Goal: Task Accomplishment & Management: Complete application form

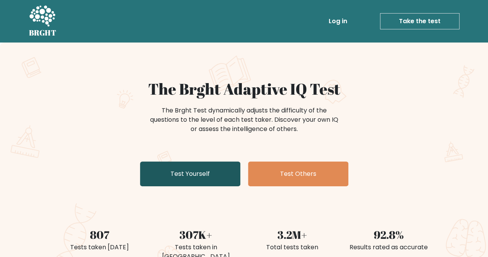
click at [175, 181] on link "Test Yourself" at bounding box center [190, 173] width 100 height 25
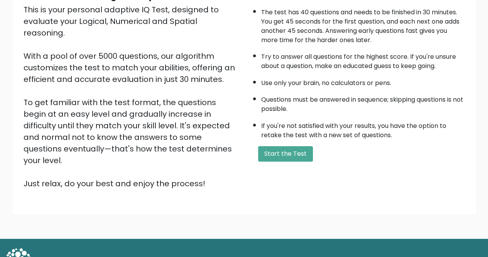
scroll to position [96, 0]
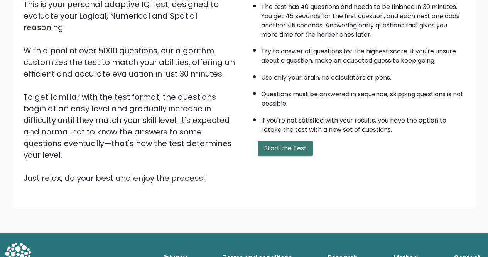
click at [296, 142] on button "Start the Test" at bounding box center [285, 147] width 55 height 15
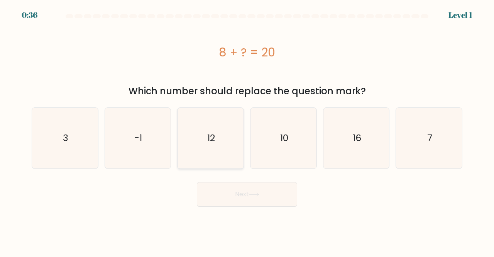
click at [204, 134] on icon "12" at bounding box center [210, 138] width 61 height 61
click at [247, 130] on input "c. 12" at bounding box center [247, 129] width 0 height 2
radio input "true"
click at [236, 193] on button "Next" at bounding box center [247, 194] width 100 height 25
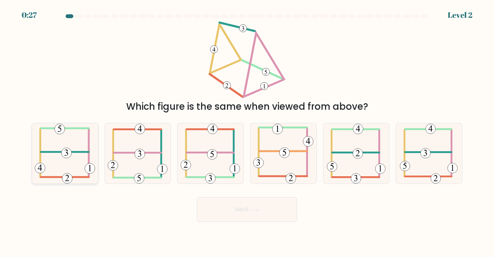
click at [61, 143] on icon at bounding box center [65, 153] width 61 height 61
click at [247, 130] on input "a." at bounding box center [247, 129] width 0 height 2
radio input "true"
click at [270, 211] on button "Next" at bounding box center [247, 209] width 100 height 25
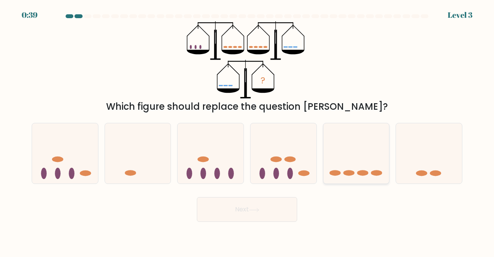
click at [343, 163] on icon at bounding box center [356, 153] width 66 height 54
click at [247, 130] on input "e." at bounding box center [247, 129] width 0 height 2
radio input "true"
click at [249, 211] on button "Next" at bounding box center [247, 209] width 100 height 25
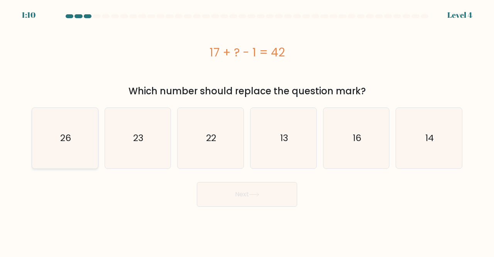
click at [58, 143] on icon "26" at bounding box center [65, 138] width 61 height 61
click at [247, 130] on input "a. 26" at bounding box center [247, 129] width 0 height 2
radio input "true"
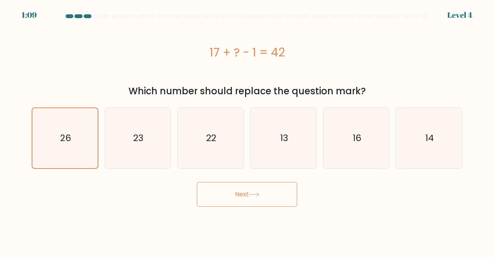
click at [251, 195] on icon at bounding box center [254, 194] width 10 height 4
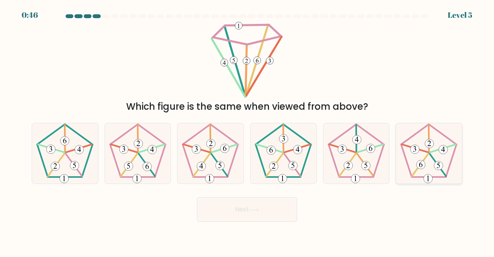
click at [429, 160] on icon at bounding box center [429, 153] width 61 height 61
click at [247, 130] on input "f." at bounding box center [247, 129] width 0 height 2
radio input "true"
click at [260, 202] on button "Next" at bounding box center [247, 209] width 100 height 25
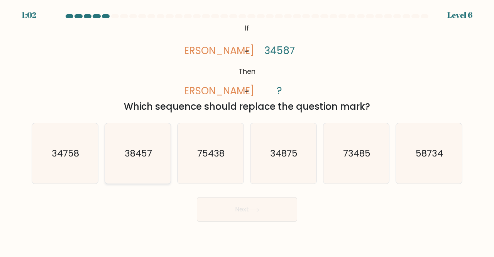
click at [151, 158] on text "38457" at bounding box center [138, 153] width 27 height 13
click at [247, 130] on input "b. 38457" at bounding box center [247, 129] width 0 height 2
radio input "true"
click at [246, 213] on button "Next" at bounding box center [247, 209] width 100 height 25
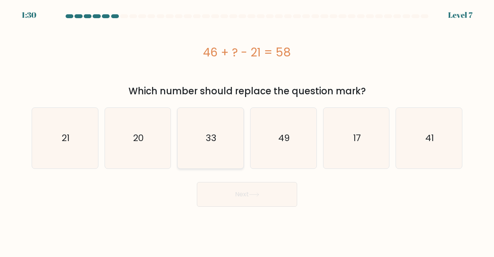
click at [205, 136] on icon "33" at bounding box center [210, 138] width 61 height 61
click at [247, 130] on input "c. 33" at bounding box center [247, 129] width 0 height 2
radio input "true"
click at [226, 197] on button "Next" at bounding box center [247, 194] width 100 height 25
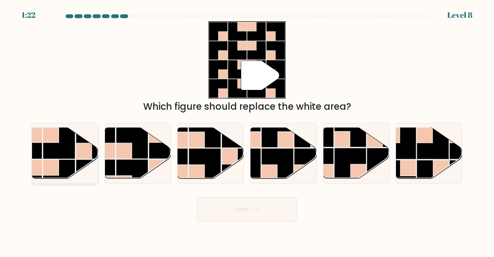
click at [64, 151] on rect at bounding box center [59, 143] width 32 height 32
click at [247, 130] on input "a." at bounding box center [247, 129] width 0 height 2
radio input "true"
click at [265, 205] on button "Next" at bounding box center [247, 209] width 100 height 25
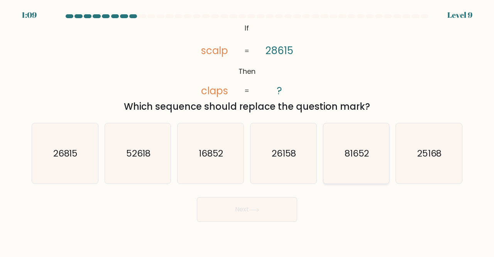
click at [355, 146] on icon "81652" at bounding box center [356, 153] width 61 height 61
click at [247, 130] on input "e. 81652" at bounding box center [247, 129] width 0 height 2
radio input "true"
click at [236, 211] on button "Next" at bounding box center [247, 209] width 100 height 25
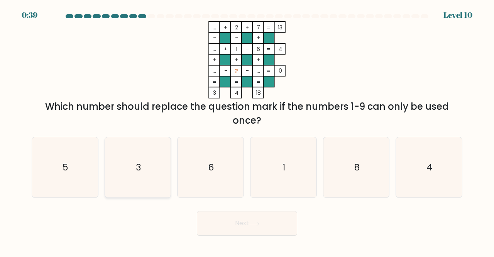
click at [139, 167] on text "3" at bounding box center [138, 166] width 5 height 13
click at [247, 130] on input "b. 3" at bounding box center [247, 129] width 0 height 2
radio input "true"
click at [259, 225] on icon at bounding box center [254, 223] width 10 height 4
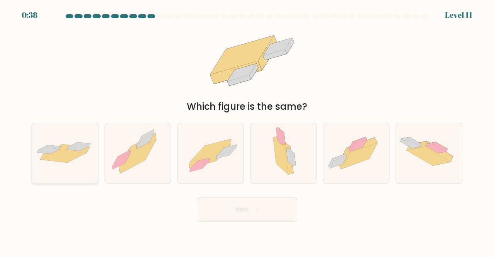
click at [52, 148] on icon at bounding box center [53, 147] width 14 height 4
click at [247, 130] on input "a." at bounding box center [247, 129] width 0 height 2
radio input "true"
click at [236, 215] on button "Next" at bounding box center [247, 209] width 100 height 25
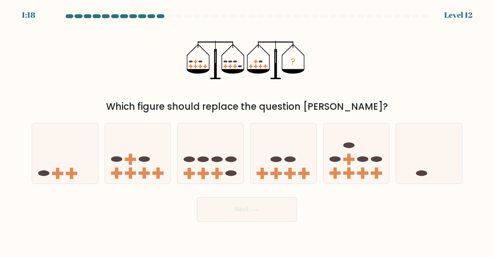
click at [236, 215] on button "Next" at bounding box center [247, 209] width 100 height 25
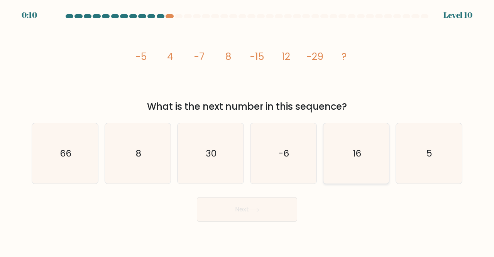
click at [350, 154] on icon "16" at bounding box center [356, 153] width 61 height 61
click at [247, 130] on input "e. 16" at bounding box center [247, 129] width 0 height 2
radio input "true"
click at [262, 209] on button "Next" at bounding box center [247, 209] width 100 height 25
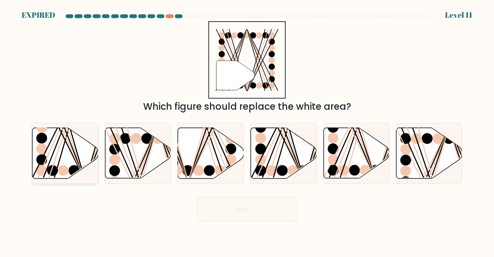
click at [59, 153] on icon at bounding box center [65, 153] width 66 height 51
click at [247, 130] on input "a." at bounding box center [247, 129] width 0 height 2
radio input "true"
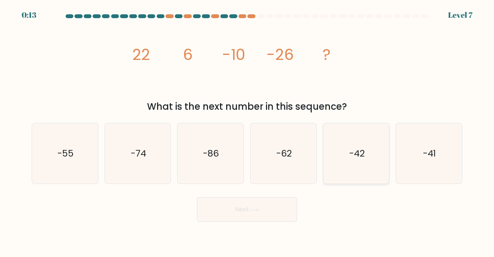
click at [364, 146] on icon "-42" at bounding box center [356, 153] width 61 height 61
click at [247, 130] on input "e. -42" at bounding box center [247, 129] width 0 height 2
radio input "true"
click at [269, 209] on button "Next" at bounding box center [247, 209] width 100 height 25
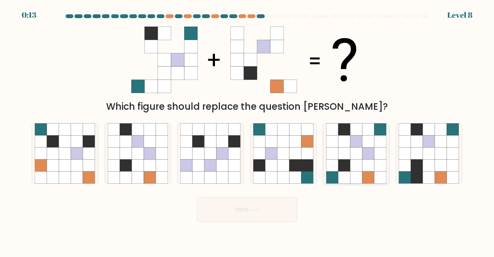
click at [356, 159] on icon at bounding box center [356, 153] width 12 height 12
click at [247, 130] on input "e." at bounding box center [247, 129] width 0 height 2
radio input "true"
click at [273, 206] on button "Next" at bounding box center [247, 209] width 100 height 25
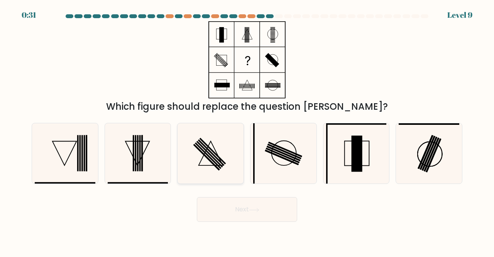
click at [221, 142] on icon at bounding box center [210, 153] width 61 height 61
click at [247, 130] on input "c." at bounding box center [247, 129] width 0 height 2
radio input "true"
click at [243, 212] on button "Next" at bounding box center [247, 209] width 100 height 25
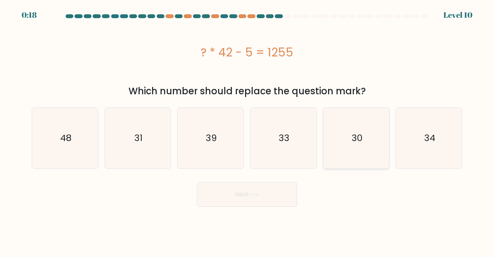
click at [367, 148] on icon "30" at bounding box center [356, 138] width 61 height 61
click at [247, 130] on input "e. 30" at bounding box center [247, 129] width 0 height 2
radio input "true"
click at [240, 196] on button "Next" at bounding box center [247, 194] width 100 height 25
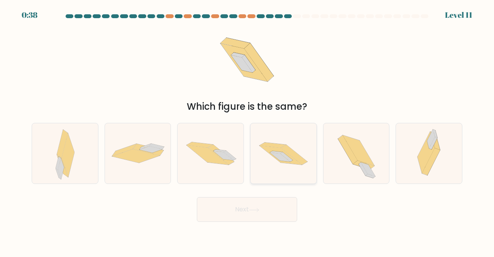
click at [273, 153] on icon at bounding box center [280, 156] width 20 height 9
click at [247, 130] on input "d." at bounding box center [247, 129] width 0 height 2
radio input "true"
click at [249, 209] on button "Next" at bounding box center [247, 209] width 100 height 25
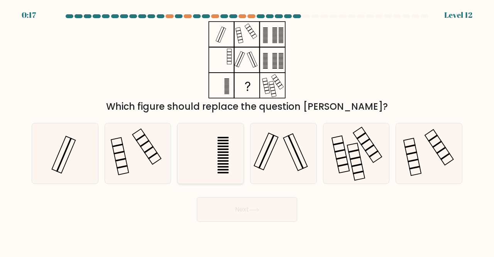
click at [218, 155] on icon at bounding box center [210, 153] width 61 height 61
click at [247, 130] on input "c." at bounding box center [247, 129] width 0 height 2
radio input "true"
click at [236, 210] on button "Next" at bounding box center [247, 209] width 100 height 25
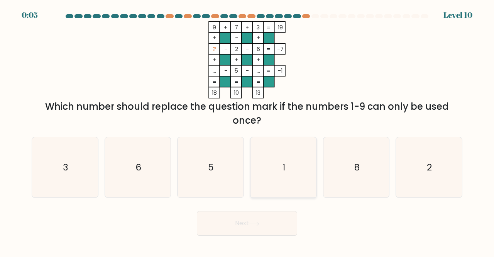
click at [275, 176] on icon "1" at bounding box center [283, 167] width 61 height 61
click at [247, 130] on input "d. 1" at bounding box center [247, 129] width 0 height 2
radio input "true"
click at [229, 226] on button "Next" at bounding box center [247, 223] width 100 height 25
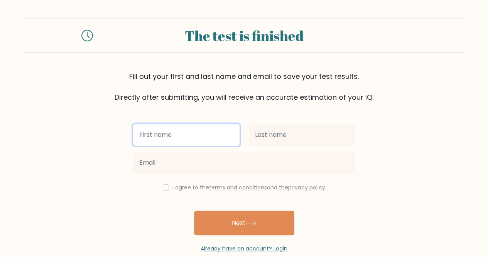
click at [198, 131] on input "text" at bounding box center [186, 135] width 106 height 22
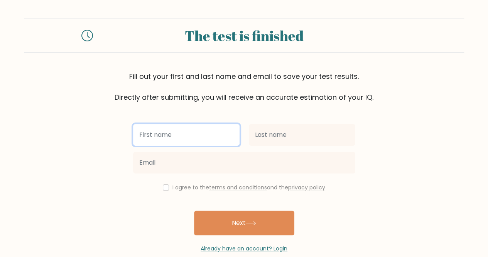
click at [198, 131] on input "text" at bounding box center [186, 135] width 106 height 22
type input "[PERSON_NAME]"
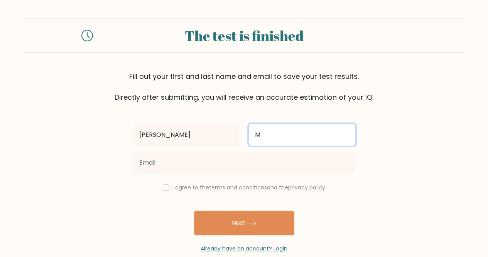
type input "M"
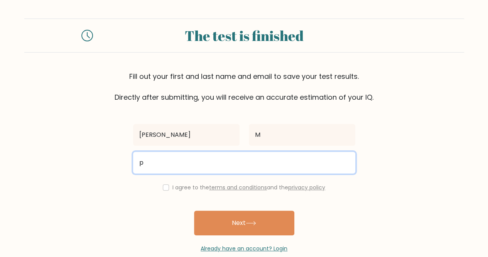
type input "puru812@gmail.com"
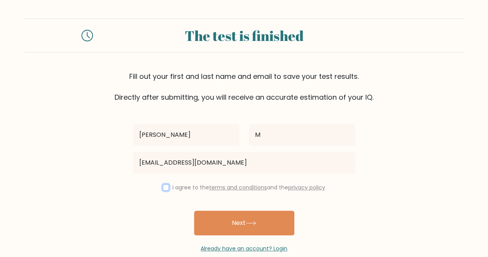
click at [164, 187] on input "checkbox" at bounding box center [166, 187] width 6 height 6
checkbox input "true"
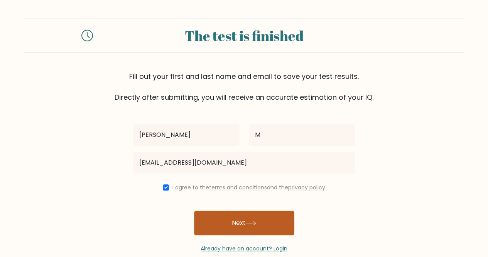
click at [210, 215] on button "Next" at bounding box center [244, 222] width 100 height 25
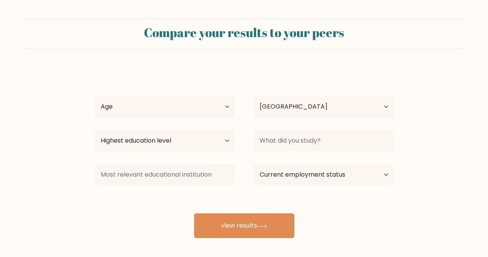
select select "IN"
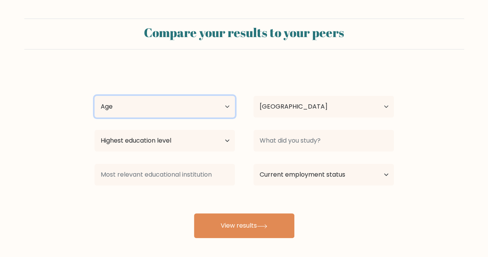
click at [155, 112] on select "Age Under 18 years old 18-24 years old 25-34 years old 35-44 years old 45-54 ye…" at bounding box center [165, 107] width 140 height 22
select select "35_44"
click at [95, 96] on select "Age Under 18 years old 18-24 years old 25-34 years old 35-44 years old 45-54 ye…" at bounding box center [165, 107] width 140 height 22
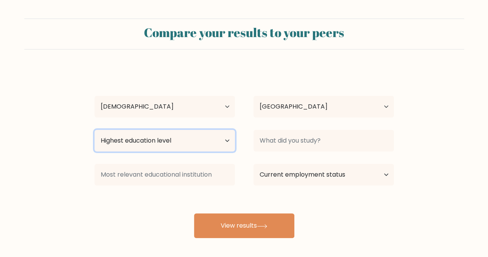
click at [166, 142] on select "Highest education level No schooling Primary Lower Secondary Upper Secondary Oc…" at bounding box center [165, 141] width 140 height 22
select select "occupation_specific"
click at [95, 130] on select "Highest education level No schooling Primary Lower Secondary Upper Secondary Oc…" at bounding box center [165, 141] width 140 height 22
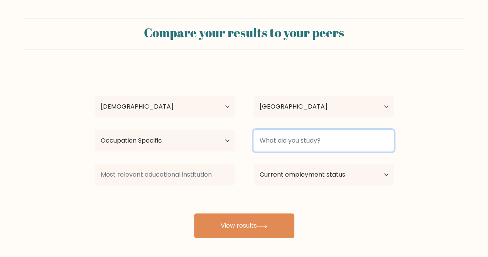
click at [266, 141] on input at bounding box center [323, 141] width 140 height 22
type input "C"
type input "S"
type input "T"
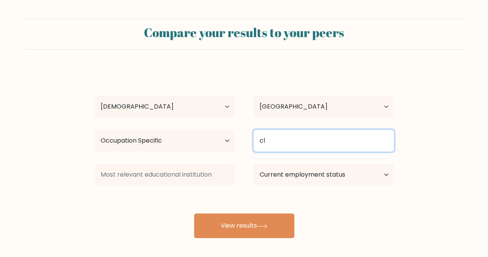
type input "c"
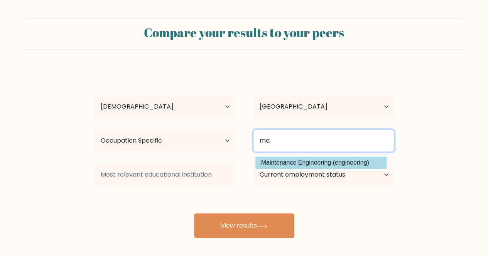
type input "m"
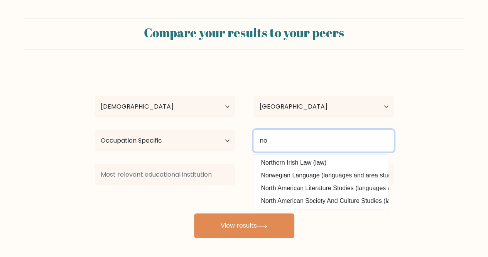
type input "n"
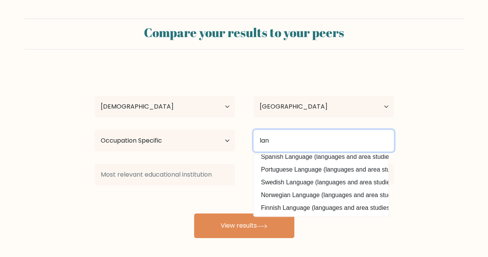
scroll to position [75, 0]
type input "l"
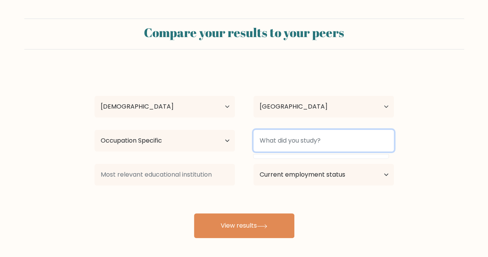
scroll to position [0, 0]
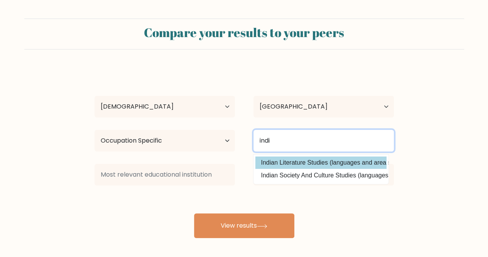
type input "indi"
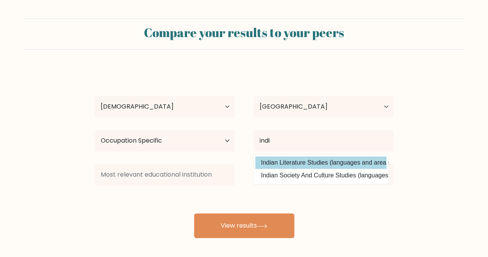
click at [349, 162] on div "Purnendu M Age Under 18 years old 18-24 years old 25-34 years old 35-44 years o…" at bounding box center [244, 153] width 309 height 170
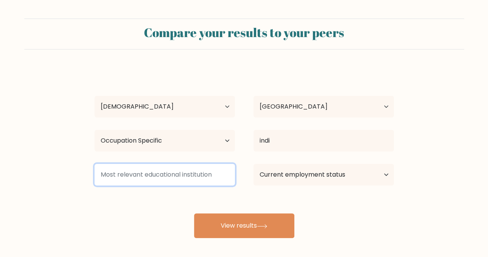
click at [205, 176] on input at bounding box center [165, 175] width 140 height 22
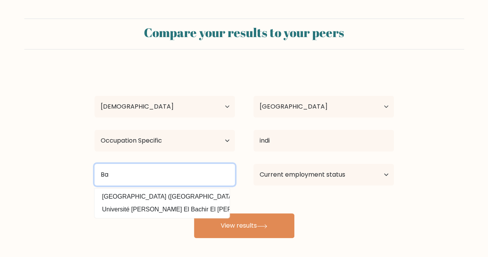
type input "B"
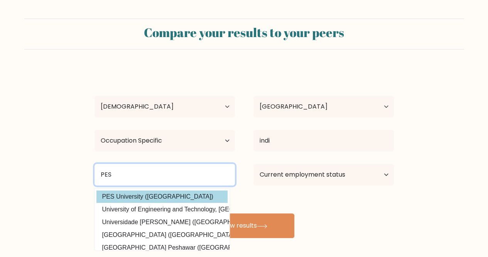
type input "PES"
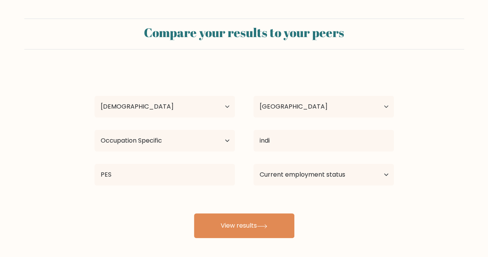
click at [178, 194] on div "Purnendu M Age Under 18 years old 18-24 years old 25-34 years old 35-44 years o…" at bounding box center [244, 153] width 309 height 170
click at [285, 175] on select "Current employment status Employed Student Retired Other / prefer not to answer" at bounding box center [323, 175] width 140 height 22
select select "employed"
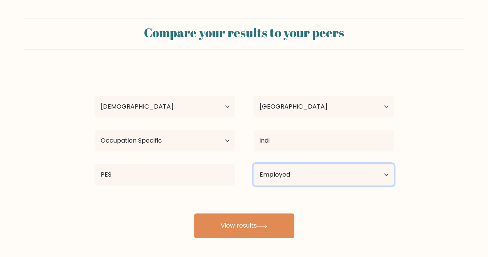
click at [253, 164] on select "Current employment status Employed Student Retired Other / prefer not to answer" at bounding box center [323, 175] width 140 height 22
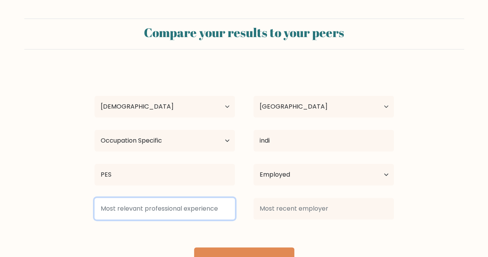
click at [203, 205] on input at bounding box center [165, 209] width 140 height 22
type input "12"
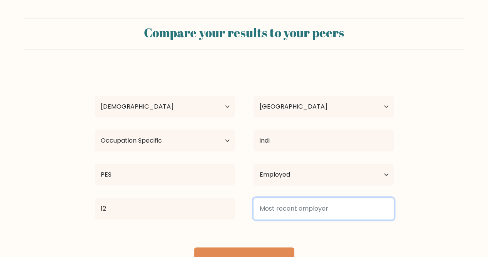
click at [266, 208] on input at bounding box center [323, 209] width 140 height 22
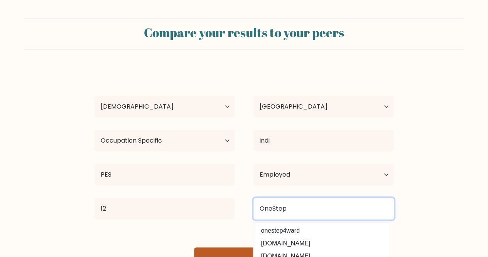
type input "OneStep"
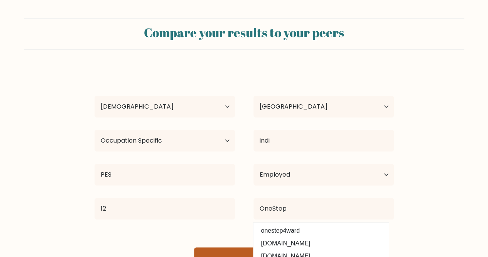
click at [215, 250] on button "View results" at bounding box center [244, 259] width 100 height 25
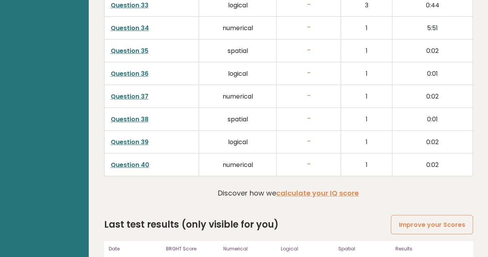
scroll to position [1608, 0]
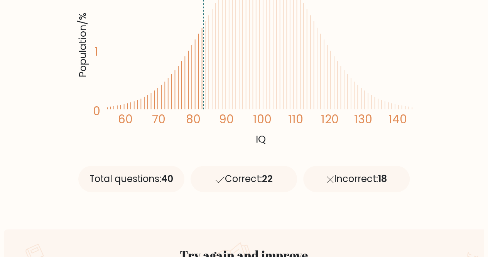
scroll to position [225, 0]
